Goal: Task Accomplishment & Management: Manage account settings

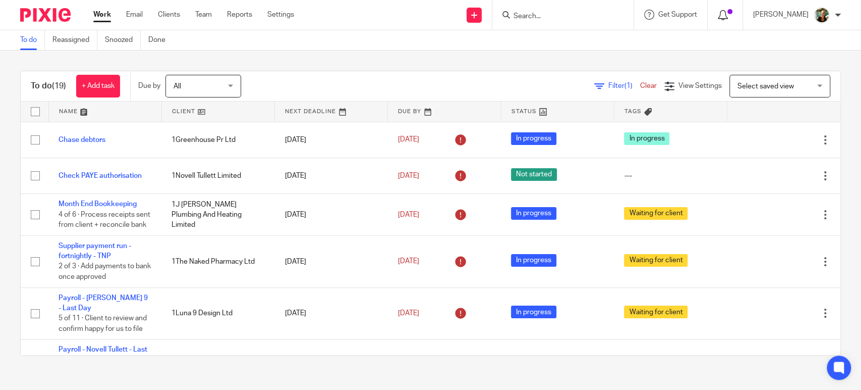
click at [728, 17] on icon at bounding box center [723, 15] width 10 height 10
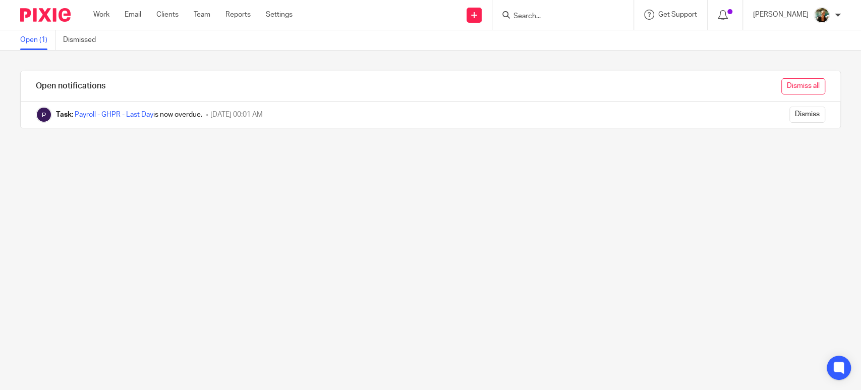
click at [791, 86] on input "Dismiss all" at bounding box center [804, 86] width 44 height 16
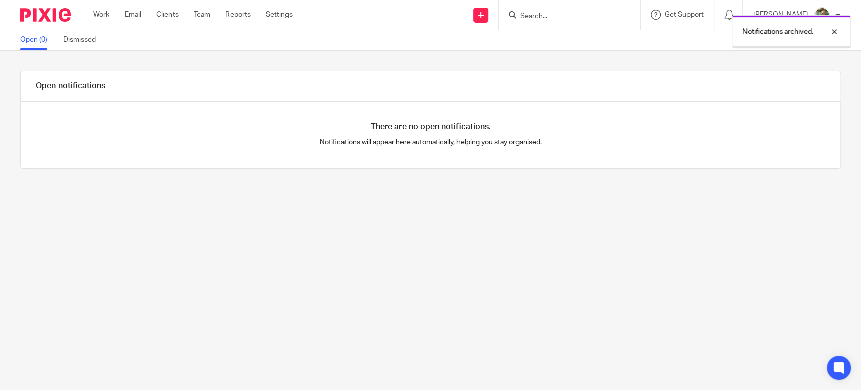
click at [100, 13] on link "Work" at bounding box center [101, 15] width 16 height 10
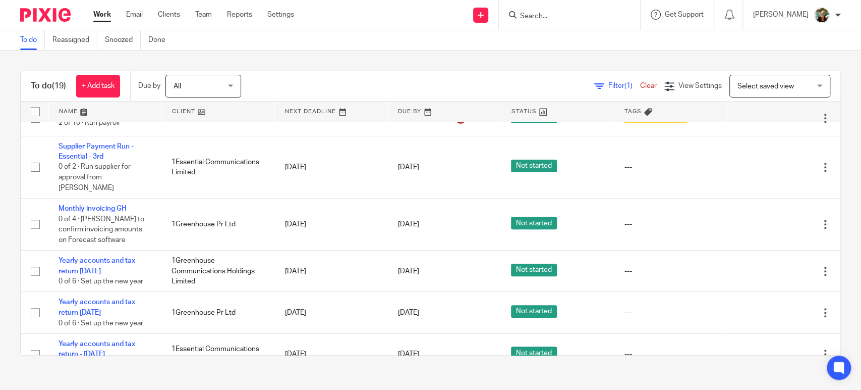
scroll to position [385, 0]
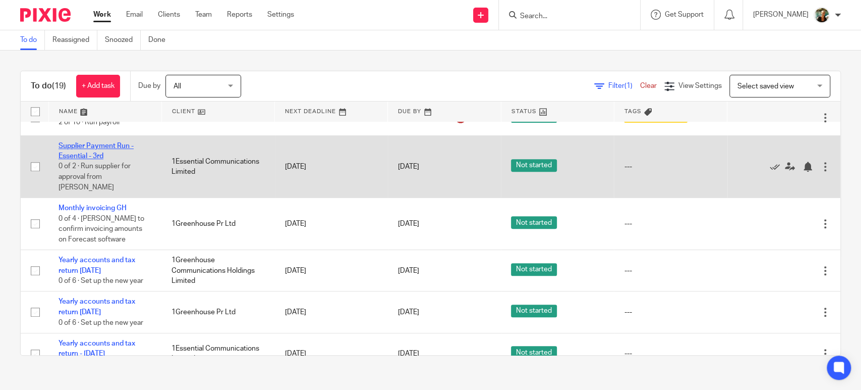
click at [116, 148] on link "Supplier Payment Run - Essential - 3rd" at bounding box center [96, 150] width 75 height 17
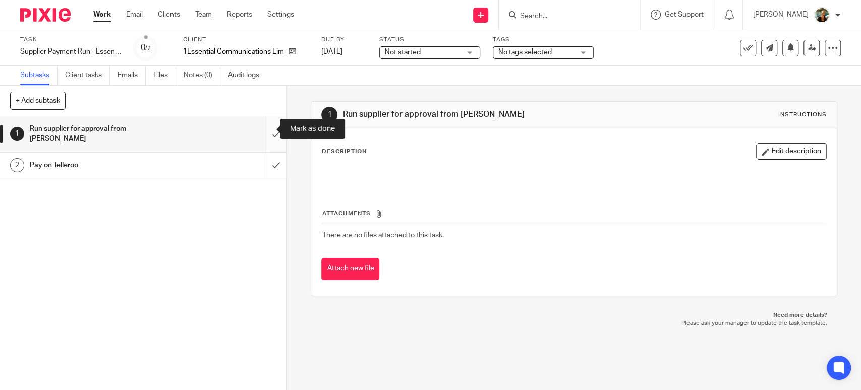
click at [268, 128] on input "submit" at bounding box center [143, 134] width 287 height 36
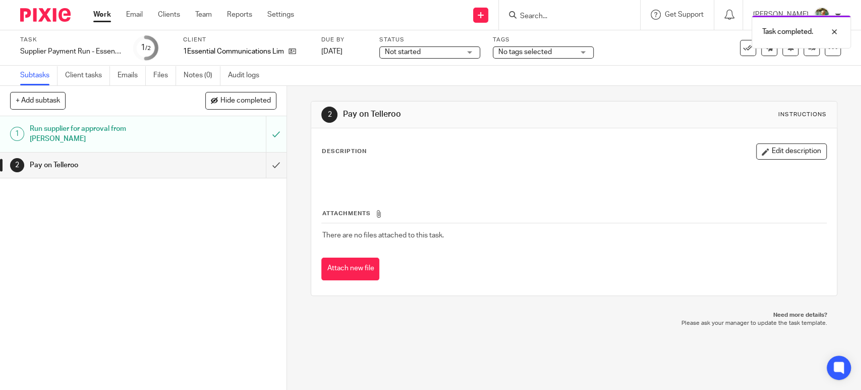
click at [460, 57] on div "Not started Not started" at bounding box center [429, 52] width 101 height 12
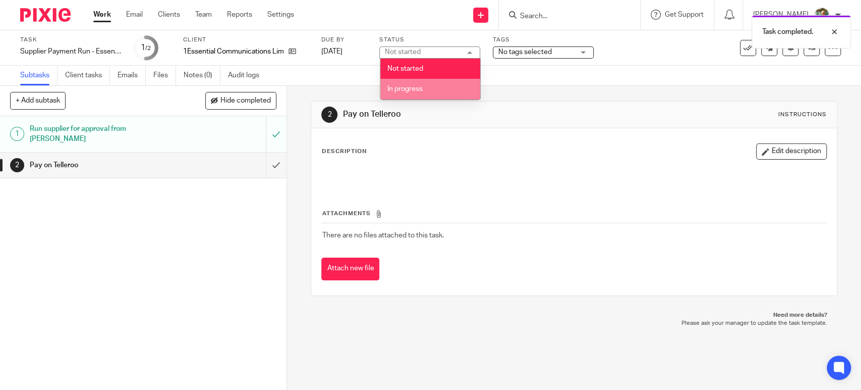
click at [454, 82] on li "In progress" at bounding box center [430, 89] width 100 height 21
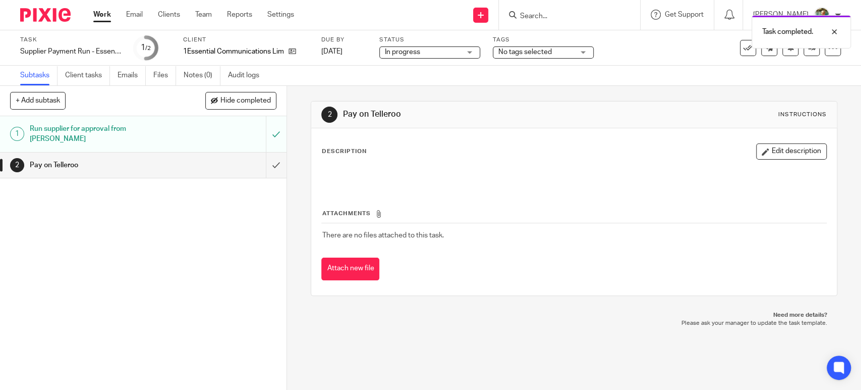
click at [532, 49] on span "No tags selected" at bounding box center [525, 51] width 53 height 7
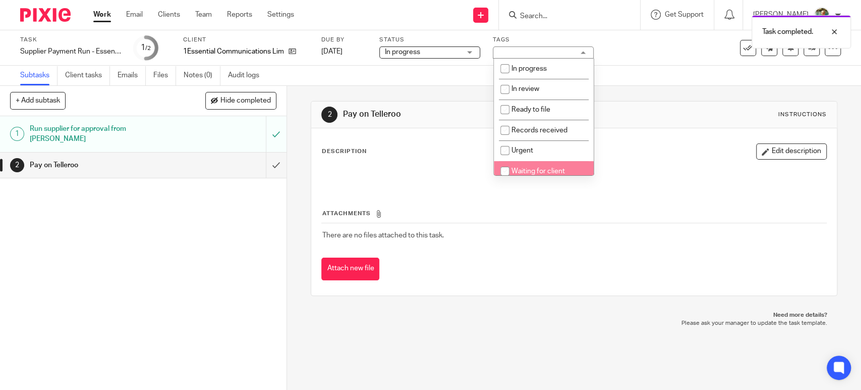
click at [520, 170] on span "Waiting for client" at bounding box center [537, 171] width 53 height 7
checkbox input "true"
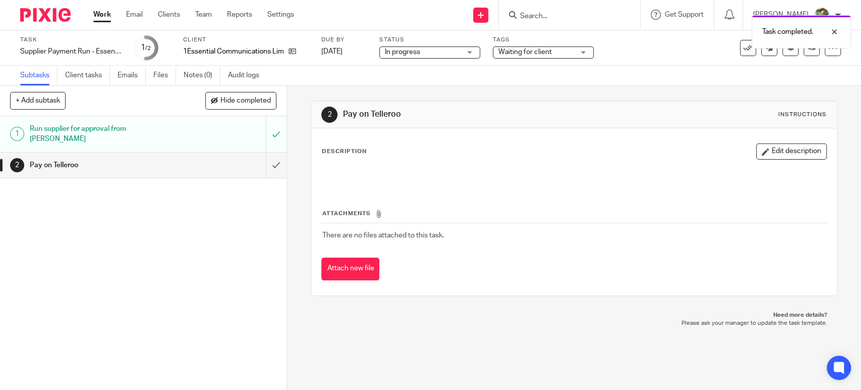
click at [98, 20] on div "Work Email Clients Team Reports Settings Work Email Clients Team Reports Settin…" at bounding box center [196, 15] width 226 height 30
click at [106, 13] on link "Work" at bounding box center [102, 15] width 18 height 10
